Goal: Information Seeking & Learning: Check status

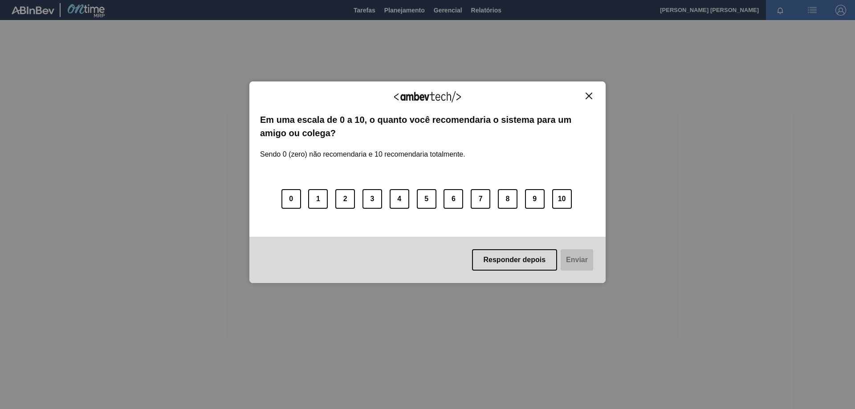
click at [588, 95] on img "Close" at bounding box center [589, 96] width 7 height 7
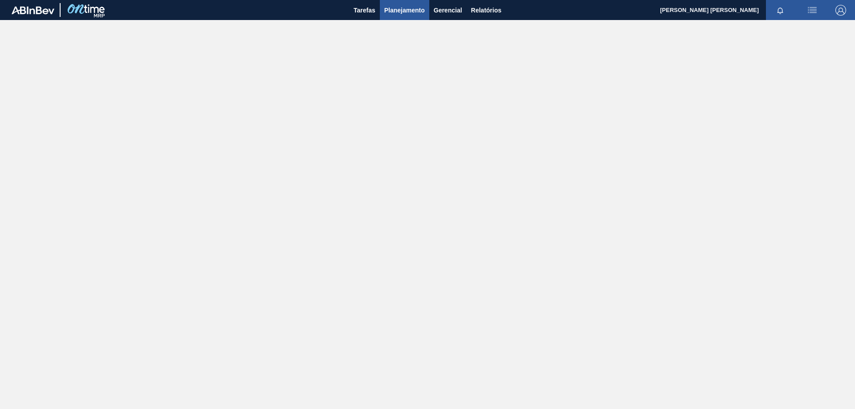
click at [408, 14] on span "Planejamento" at bounding box center [404, 10] width 41 height 11
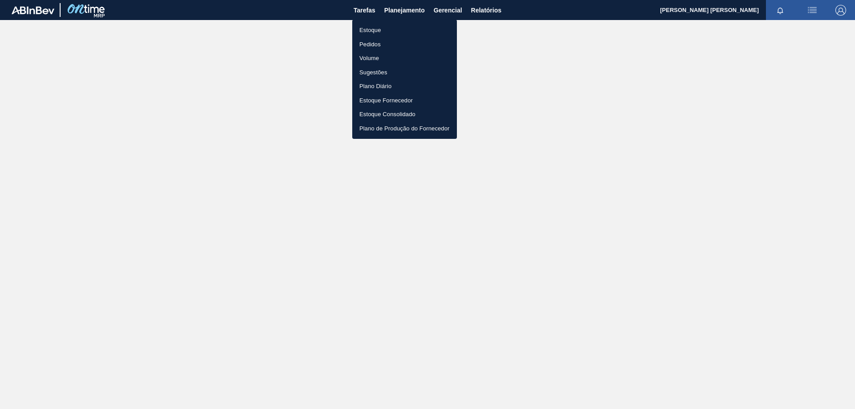
click at [378, 29] on li "Estoque" at bounding box center [404, 30] width 105 height 14
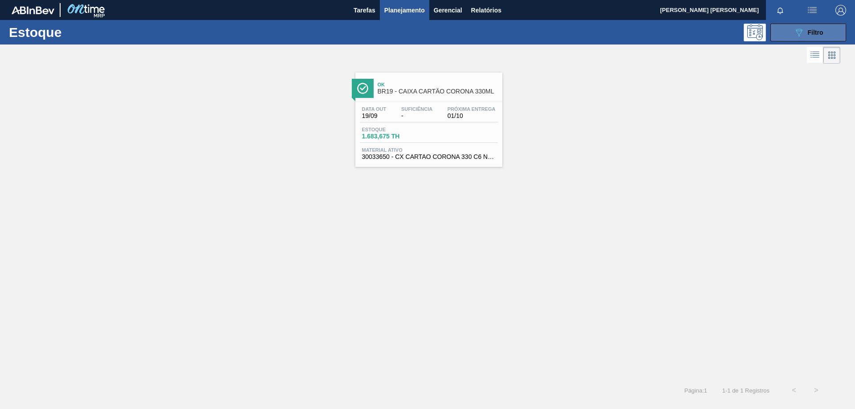
click at [814, 29] on span "Filtro" at bounding box center [816, 32] width 16 height 7
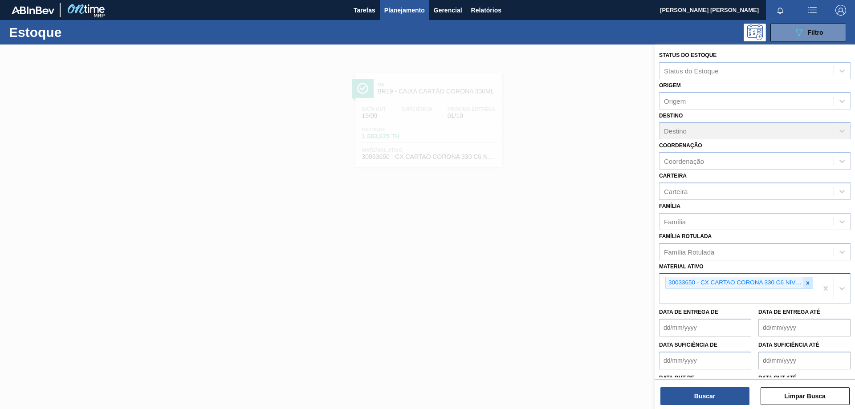
click at [808, 285] on icon at bounding box center [808, 283] width 6 height 6
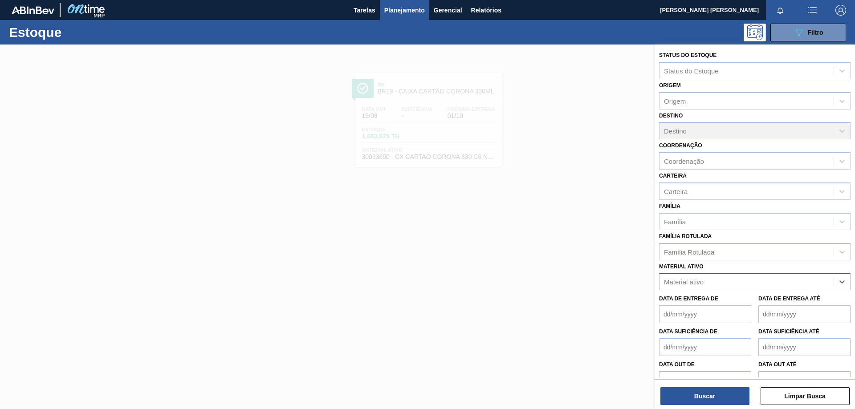
click at [721, 280] on div "Material ativo" at bounding box center [747, 282] width 174 height 13
paste ativo "30007970"
type ativo "30007970"
click at [697, 299] on div "30007970 - TAMPA AL AUTO CDL DOURADA CANPACK" at bounding box center [754, 304] width 191 height 16
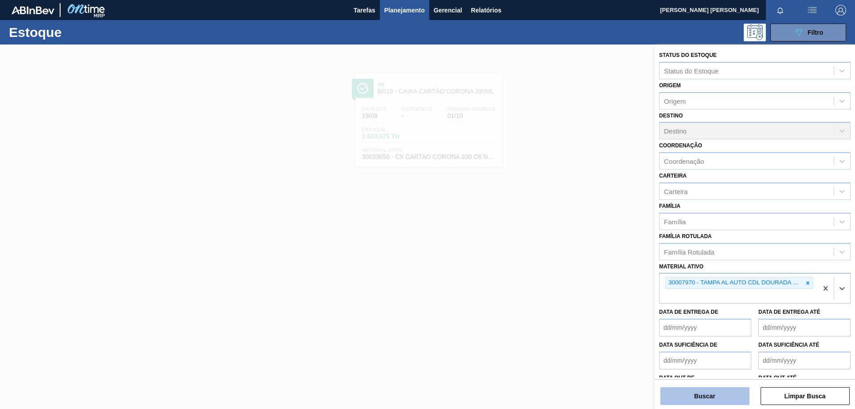
click at [700, 395] on button "Buscar" at bounding box center [704, 396] width 89 height 18
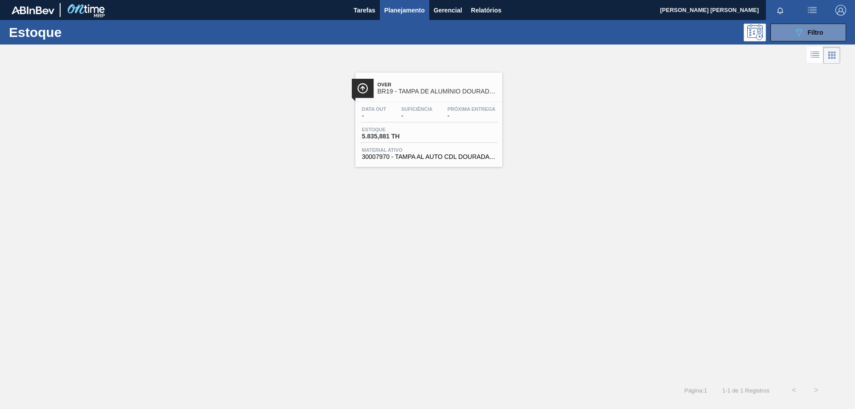
click at [437, 103] on div "Data out - Suficiência - Próxima Entrega - Estoque 5.835,881 TH Material ativo …" at bounding box center [428, 132] width 147 height 61
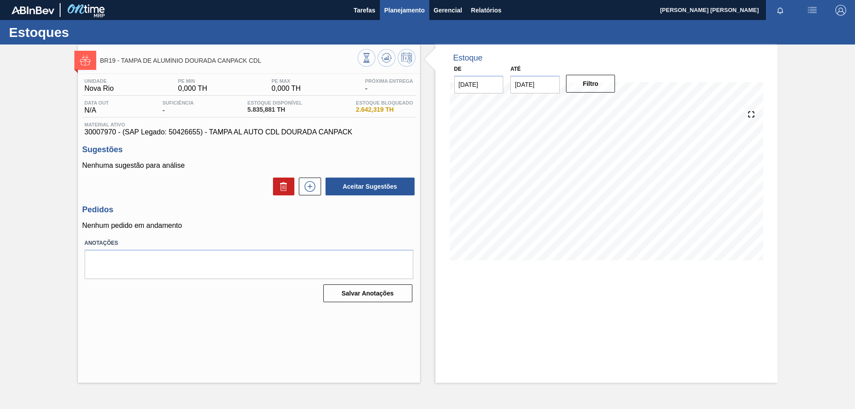
click at [399, 12] on span "Planejamento" at bounding box center [404, 10] width 41 height 11
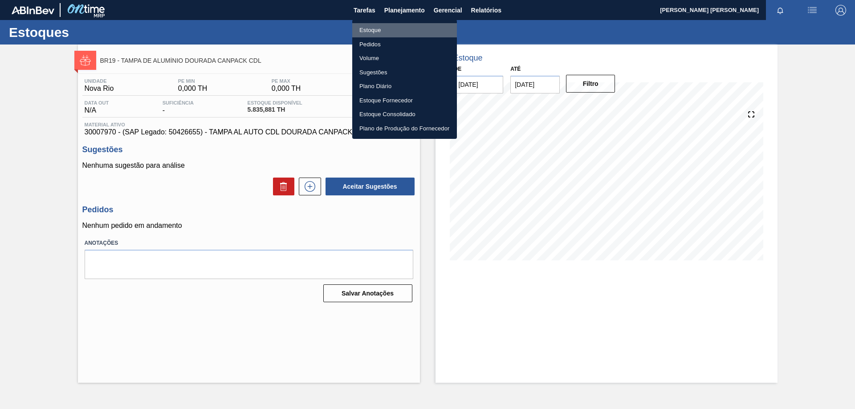
click at [382, 32] on li "Estoque" at bounding box center [404, 30] width 105 height 14
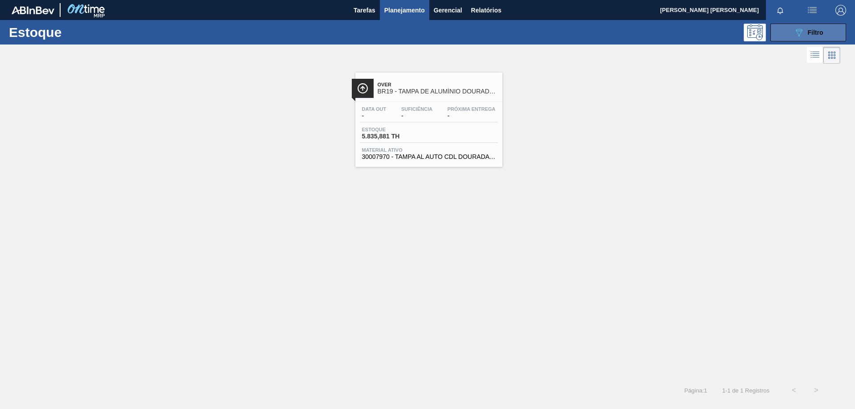
click at [790, 30] on button "089F7B8B-B2A5-4AFE-B5C0-19BA573D28AC Filtro" at bounding box center [808, 33] width 76 height 18
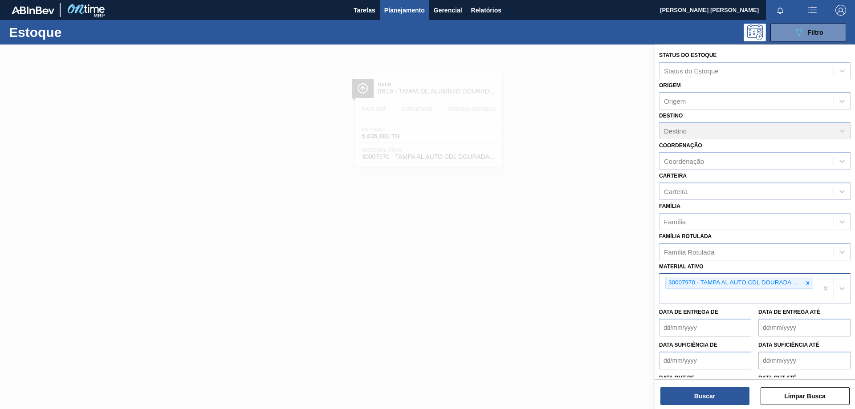
click at [803, 286] on div at bounding box center [808, 282] width 10 height 11
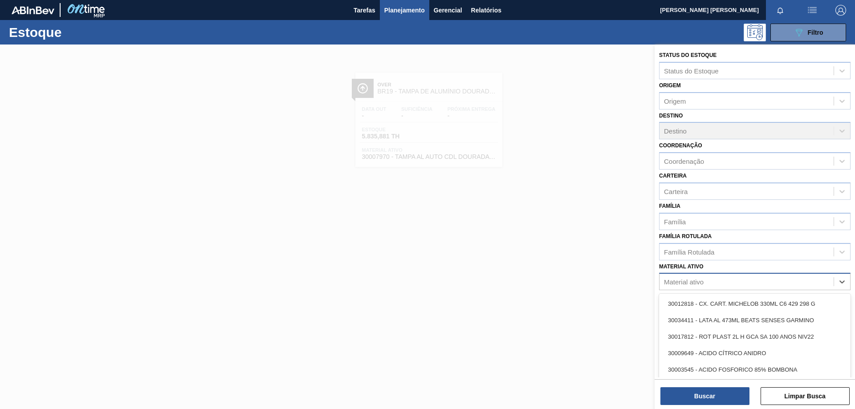
click at [764, 282] on div "Material ativo" at bounding box center [747, 282] width 174 height 13
paste ativo "30002598"
type ativo "30002598"
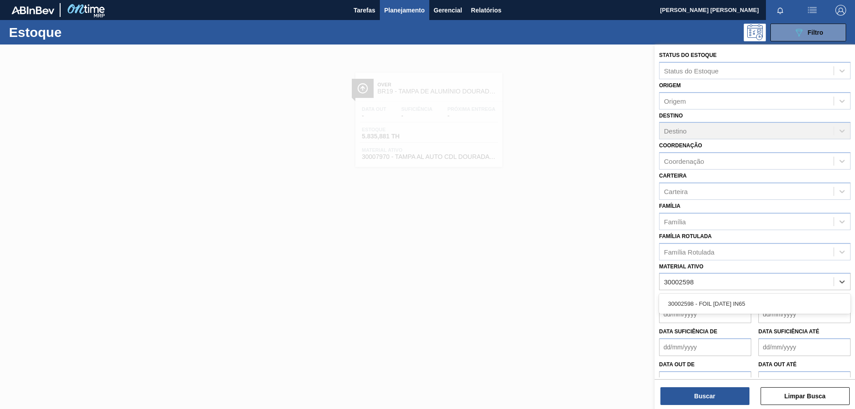
drag, startPoint x: 744, startPoint y: 307, endPoint x: 730, endPoint y: 359, distance: 53.5
click at [744, 309] on div "30002598 - FOIL [DATE] IN65" at bounding box center [754, 304] width 191 height 16
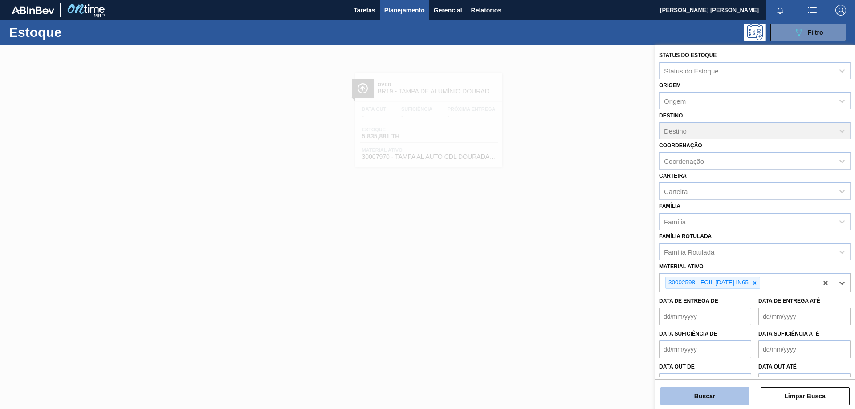
click at [710, 395] on button "Buscar" at bounding box center [704, 396] width 89 height 18
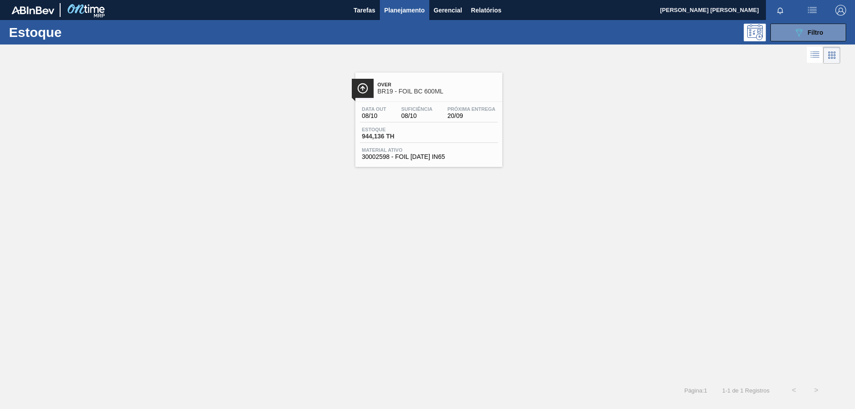
click at [441, 148] on span "Material ativo" at bounding box center [429, 149] width 134 height 5
